Goal: Transaction & Acquisition: Purchase product/service

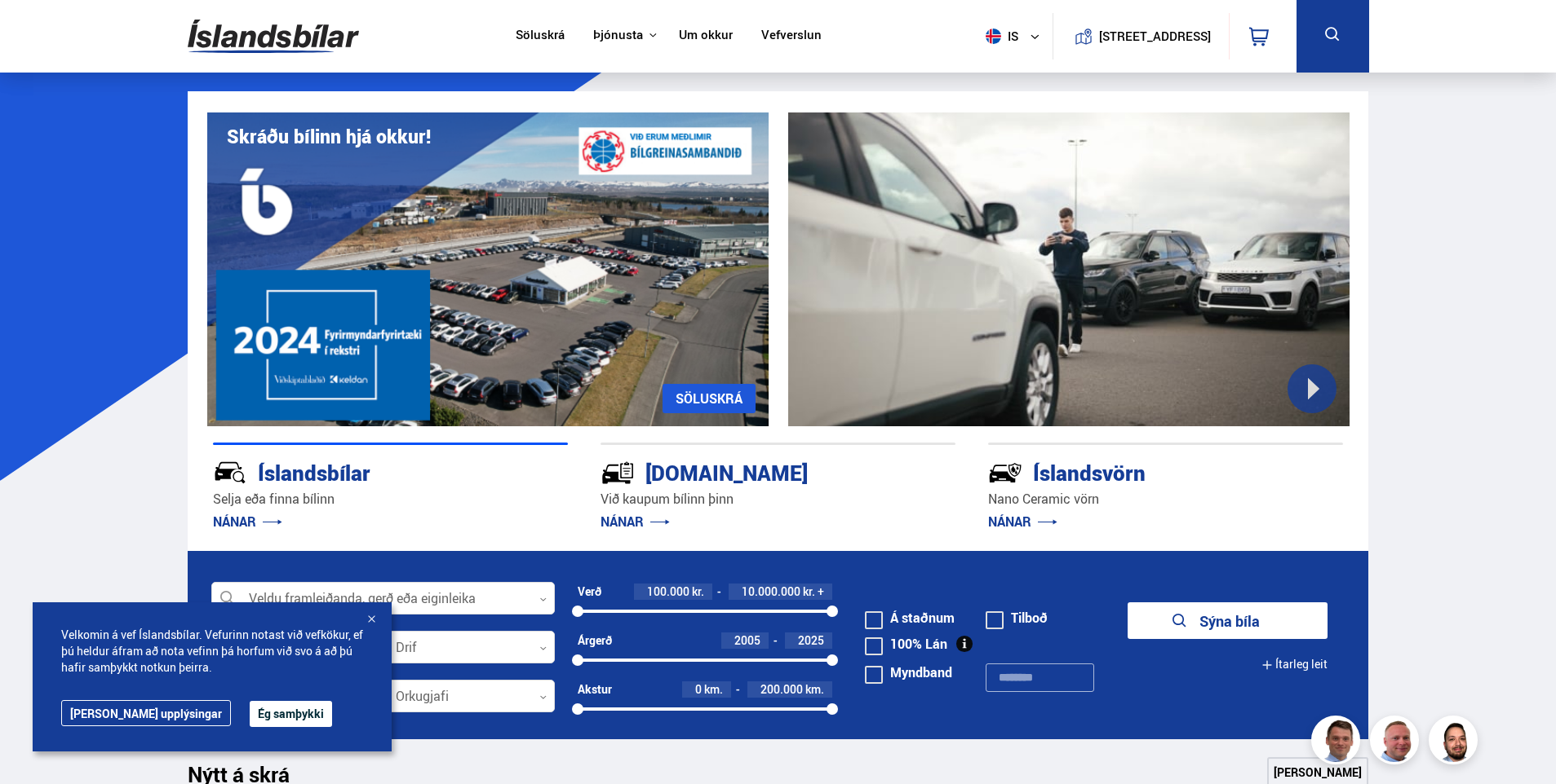
click at [372, 621] on div at bounding box center [371, 620] width 17 height 17
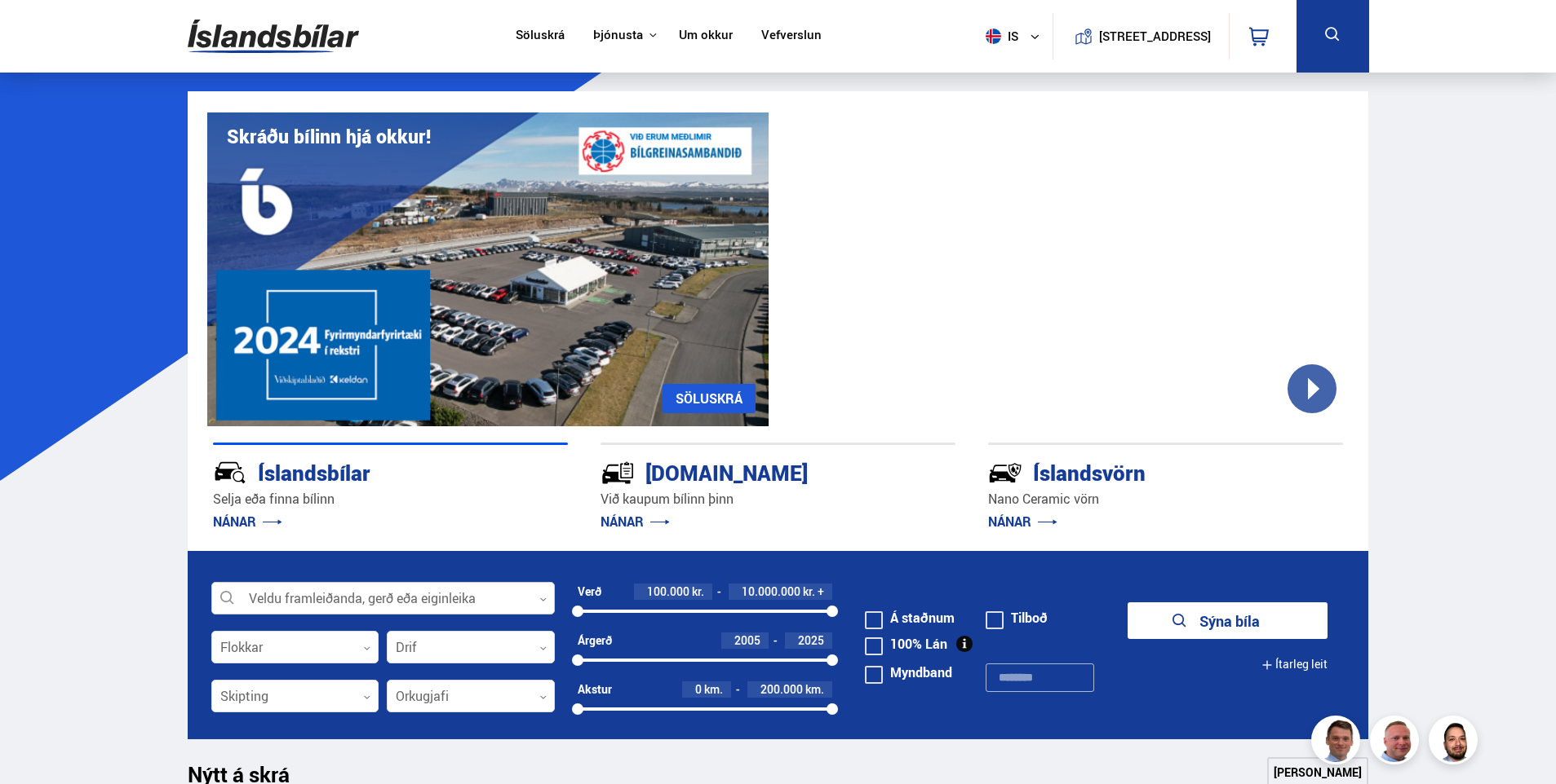
click at [417, 601] on div at bounding box center [383, 599] width 344 height 32
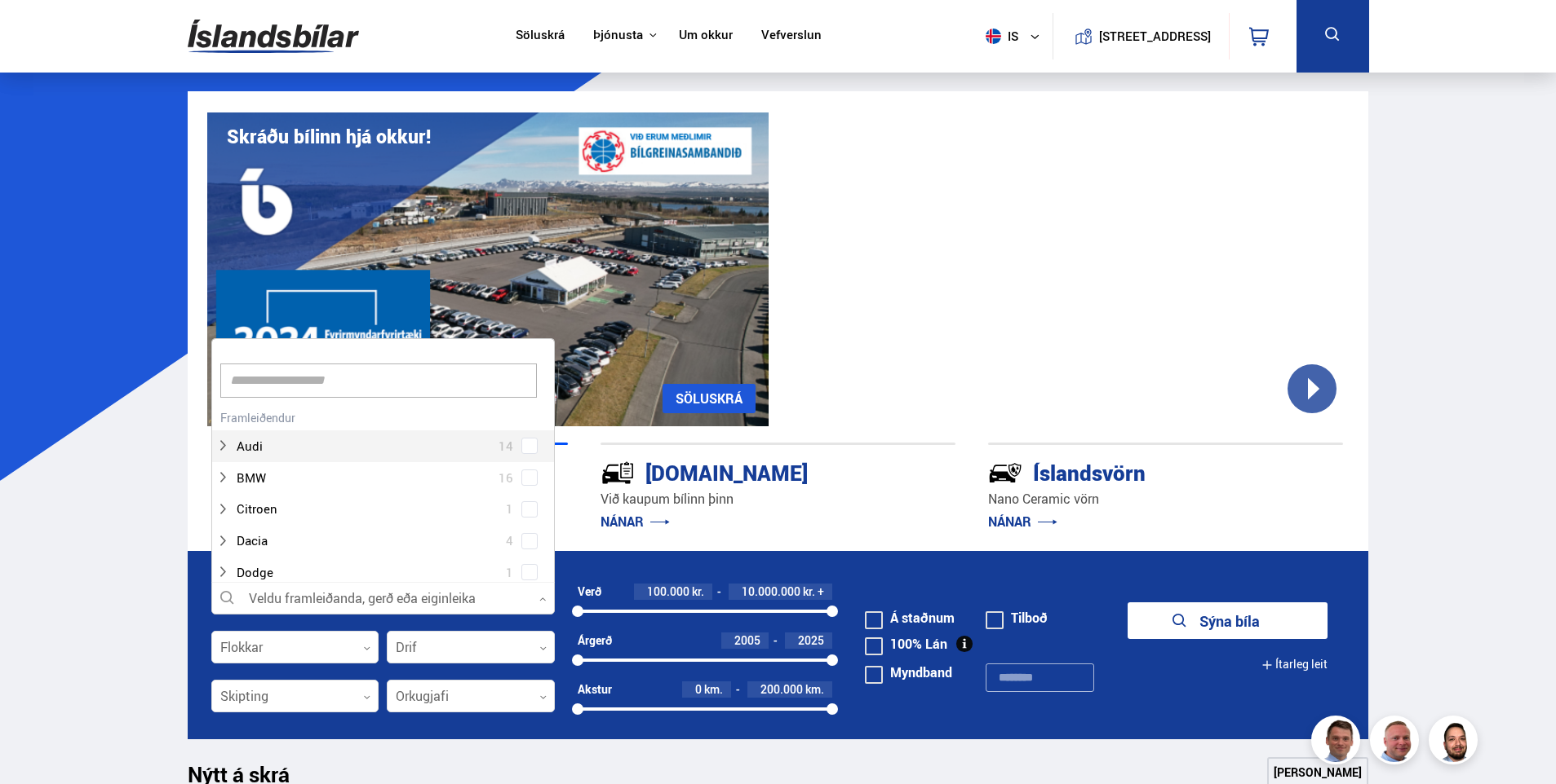
scroll to position [243, 339]
click at [278, 451] on div at bounding box center [366, 446] width 301 height 24
click at [1194, 619] on button "Sýna bíla" at bounding box center [1227, 620] width 200 height 36
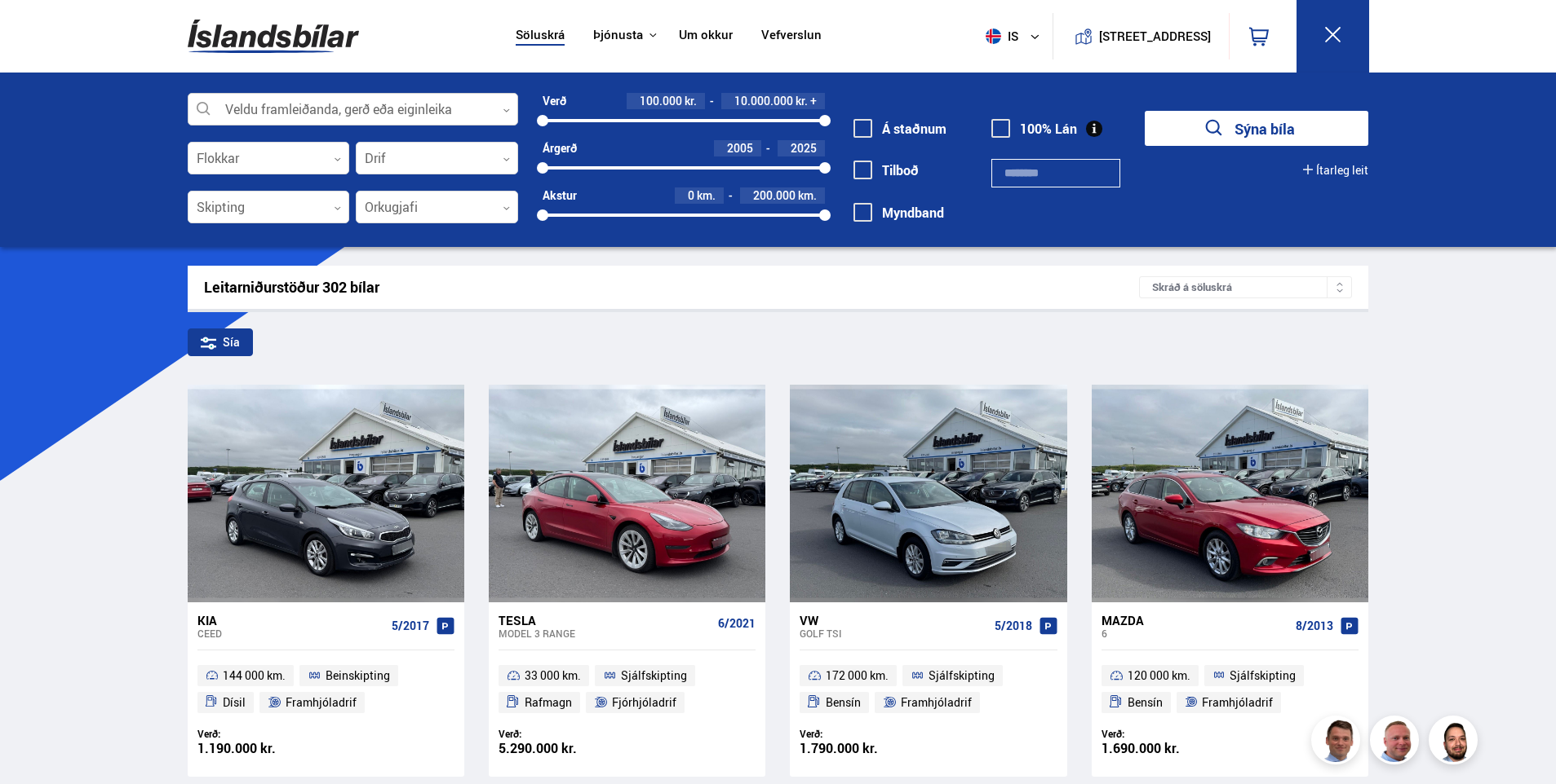
click at [225, 116] on div at bounding box center [352, 110] width 331 height 32
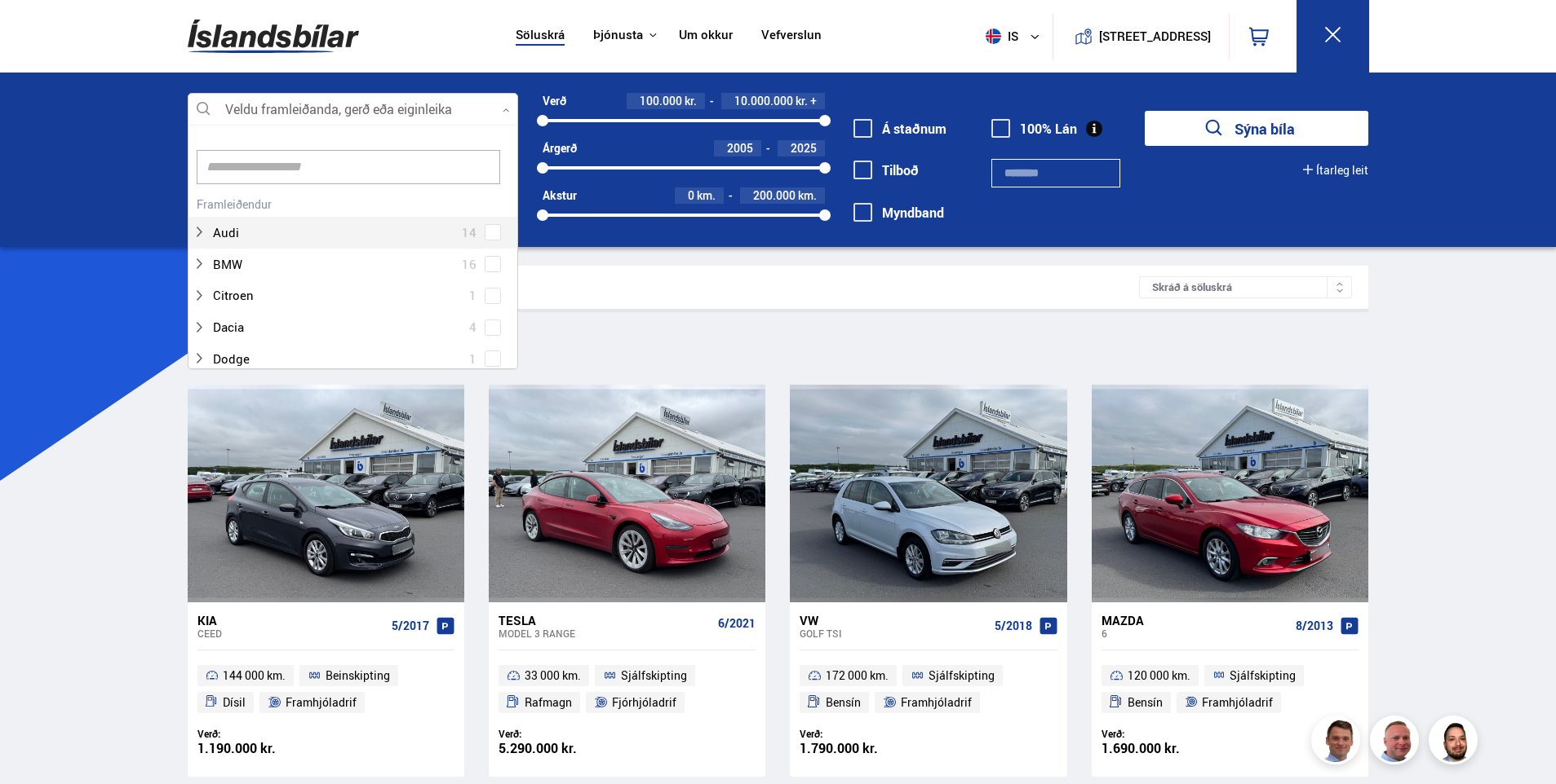
scroll to position [243, 326]
click at [264, 236] on div at bounding box center [336, 233] width 288 height 24
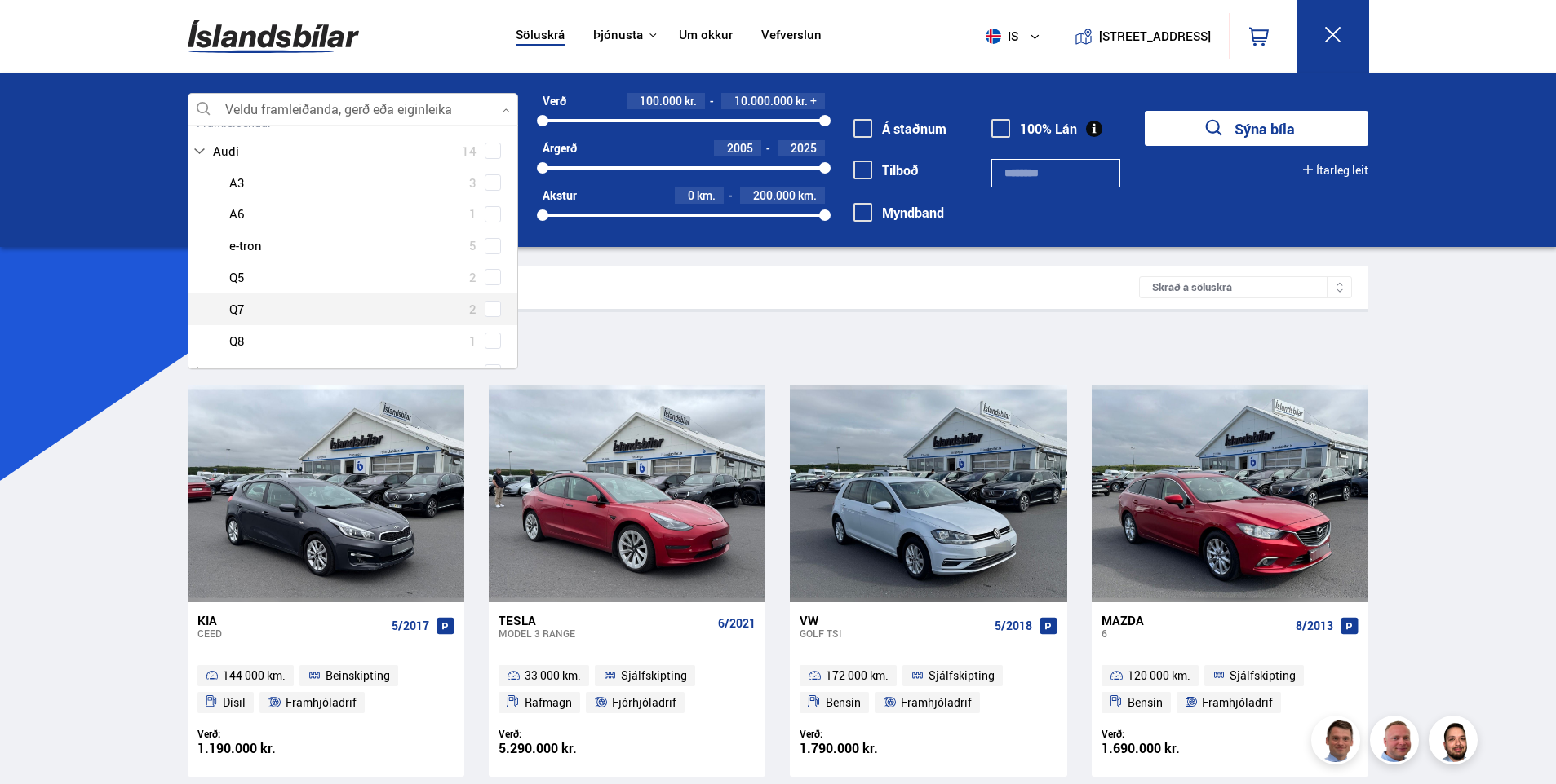
scroll to position [0, 0]
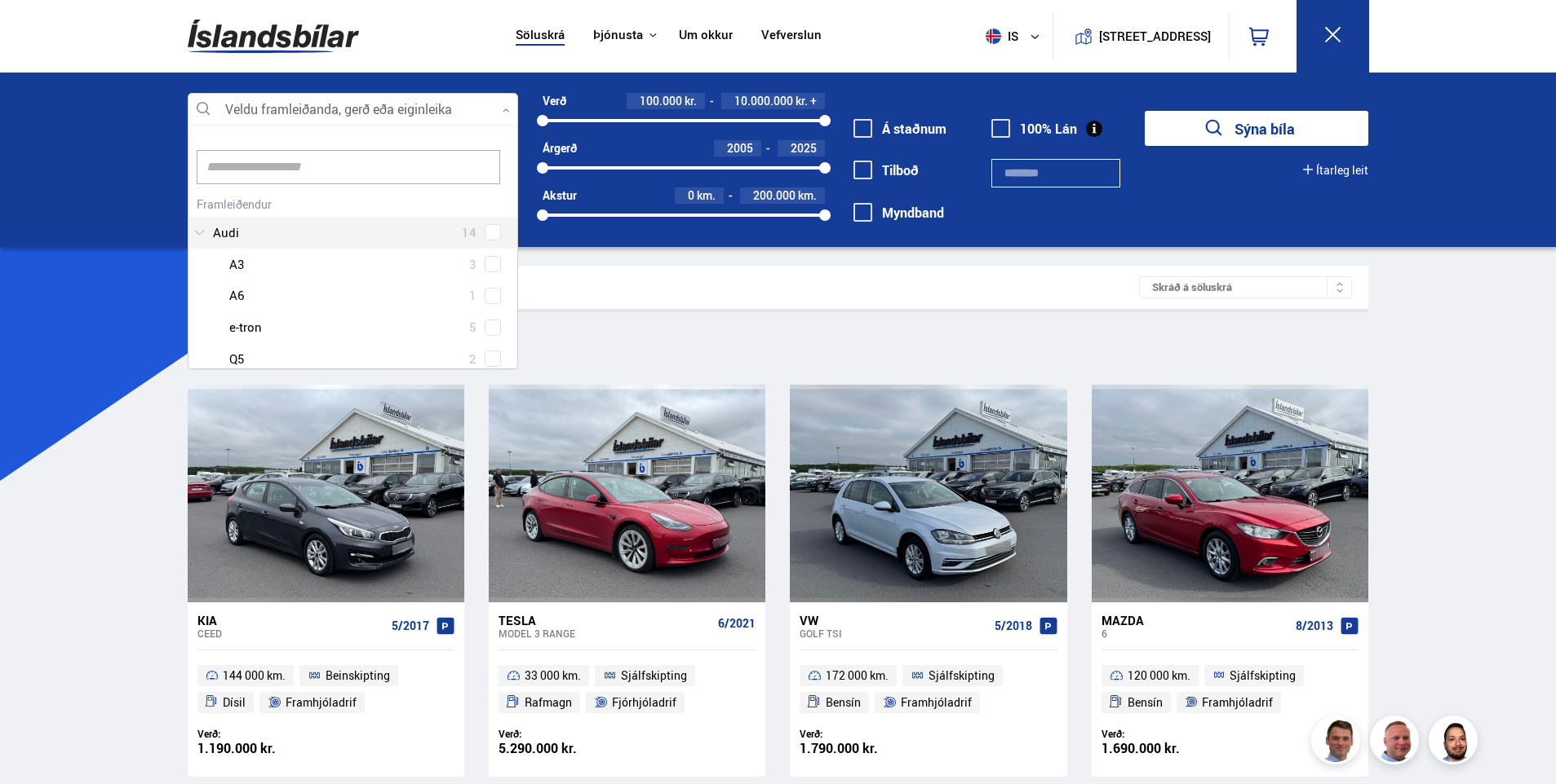
click at [268, 229] on div at bounding box center [336, 233] width 288 height 24
click at [268, 226] on div at bounding box center [336, 233] width 288 height 24
click at [101, 115] on div "Veldu framleiðanda, gerð eða eiginleika 0 Hreinsa valið Audi 14 Audi A3 3 Audi …" at bounding box center [778, 160] width 1556 height 175
